Goal: Task Accomplishment & Management: Use online tool/utility

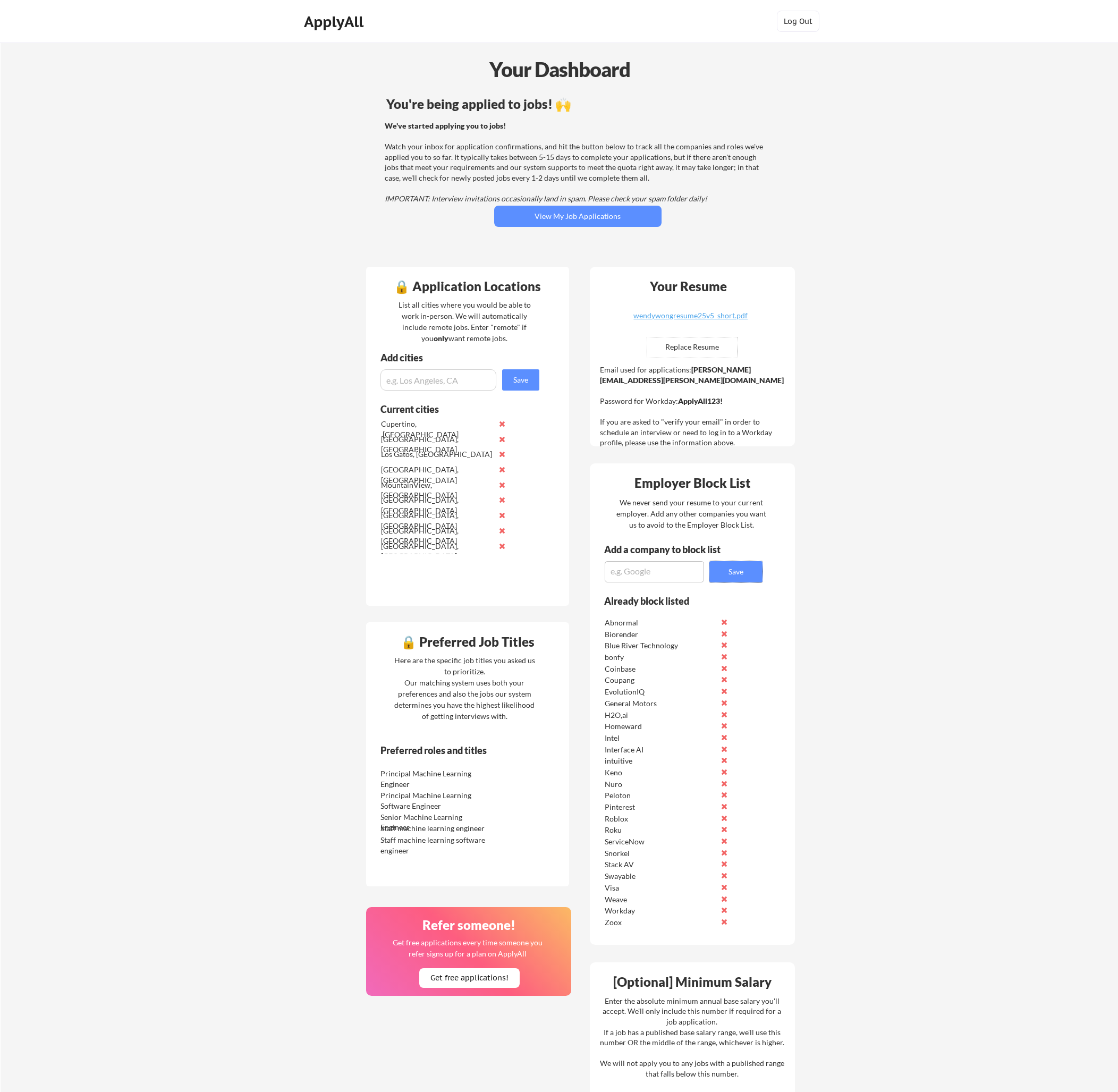
scroll to position [15, 0]
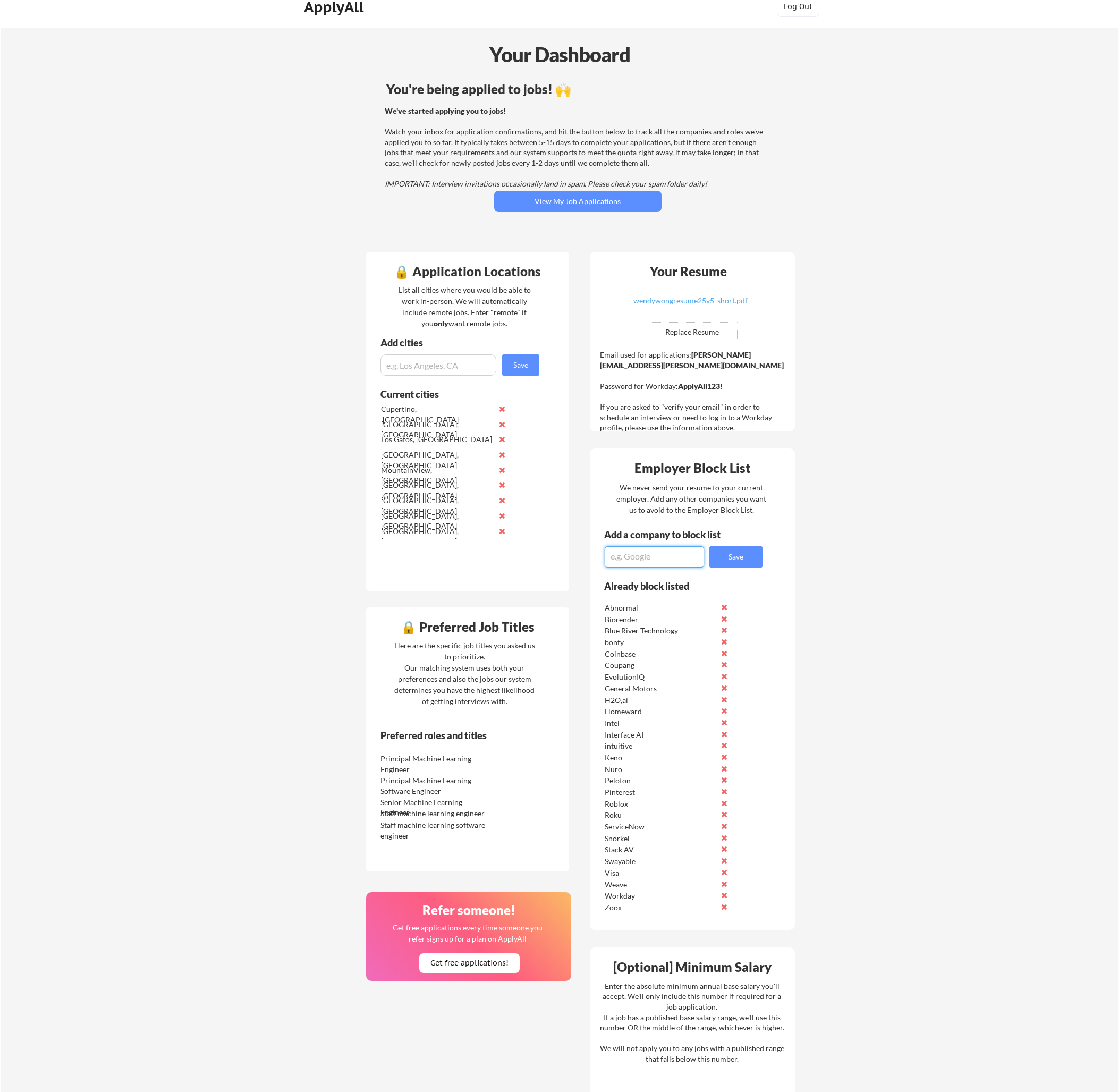
click at [662, 556] on textarea at bounding box center [655, 557] width 100 height 21
type textarea "Reddit"
click at [752, 557] on button "Save" at bounding box center [736, 557] width 54 height 21
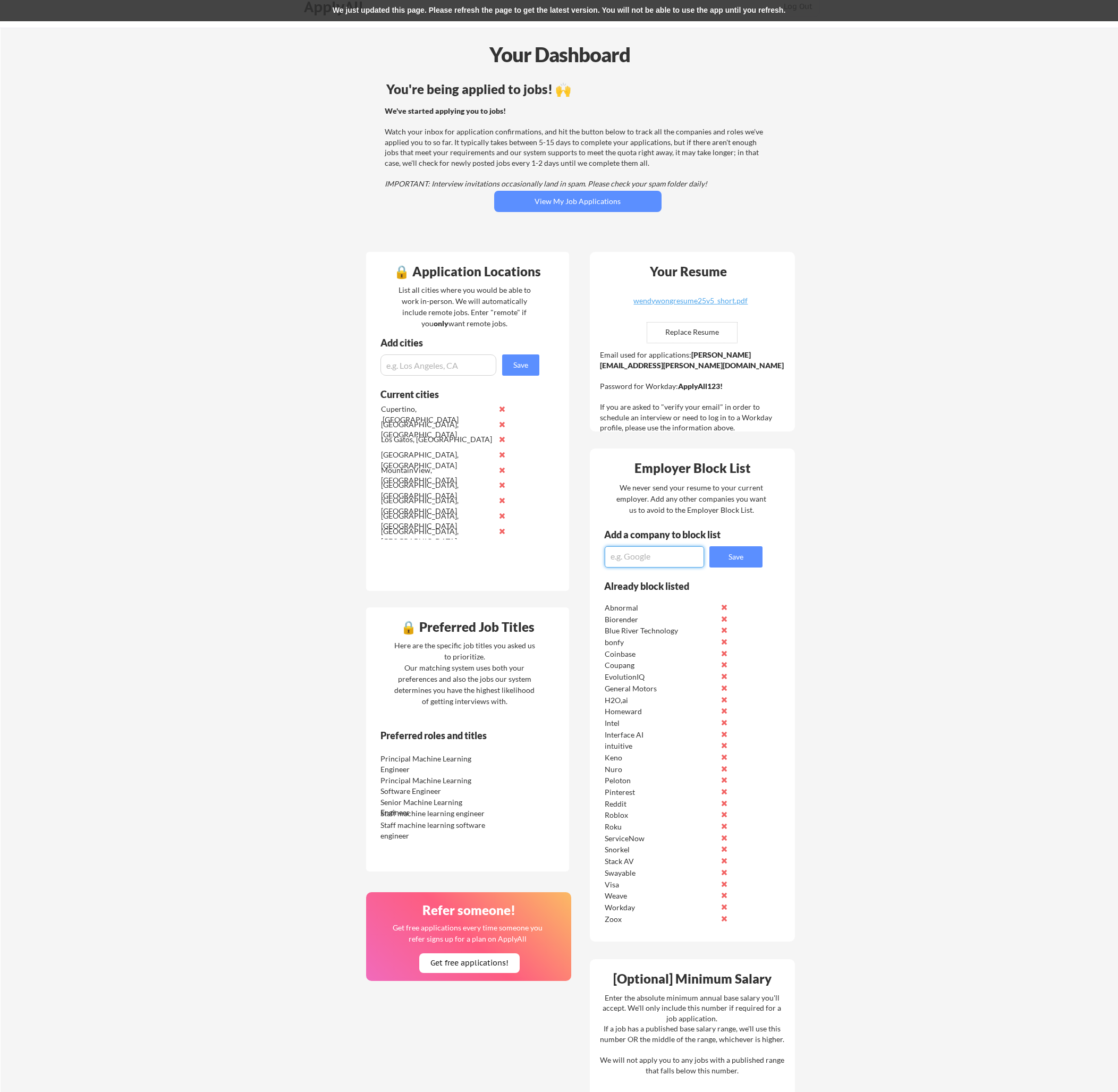
click at [648, 550] on textarea at bounding box center [655, 557] width 100 height 21
type textarea "Airbnb"
click at [734, 556] on button "Save" at bounding box center [736, 557] width 54 height 21
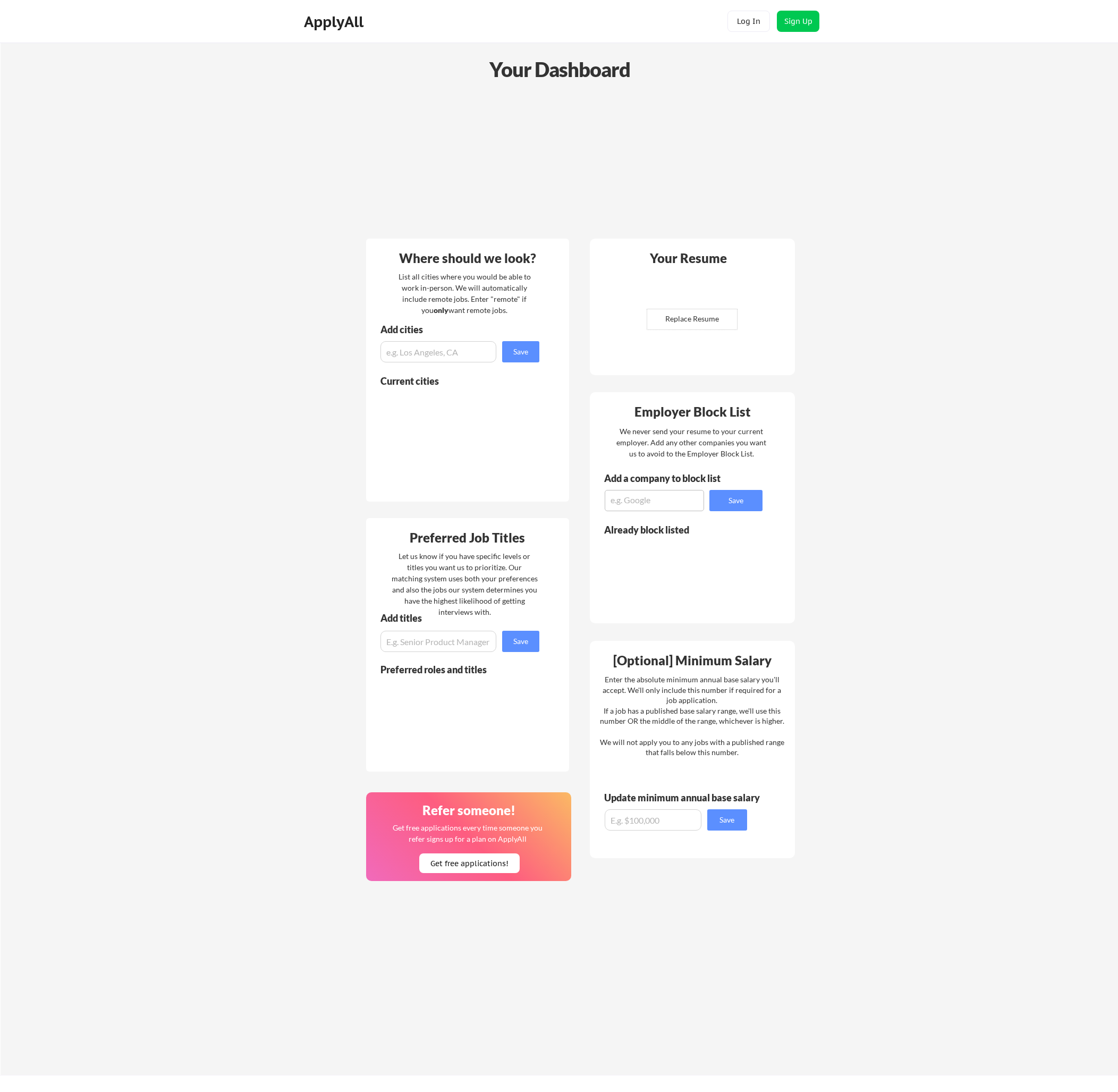
scroll to position [15, 0]
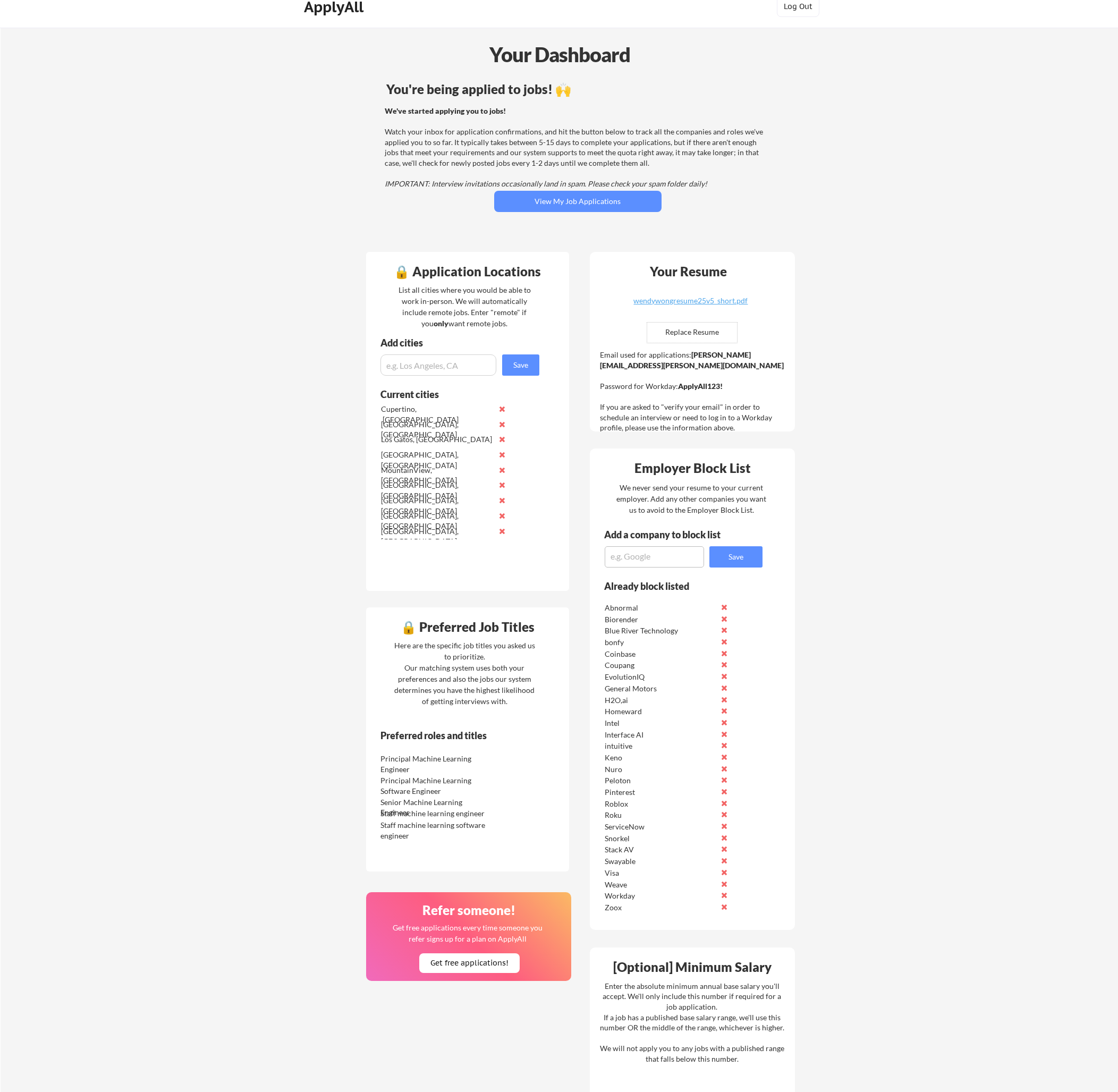
click at [657, 564] on textarea at bounding box center [655, 557] width 100 height 21
type textarea "Airbnb"
click at [734, 557] on button "Save" at bounding box center [736, 557] width 54 height 21
